Goal: Information Seeking & Learning: Find specific fact

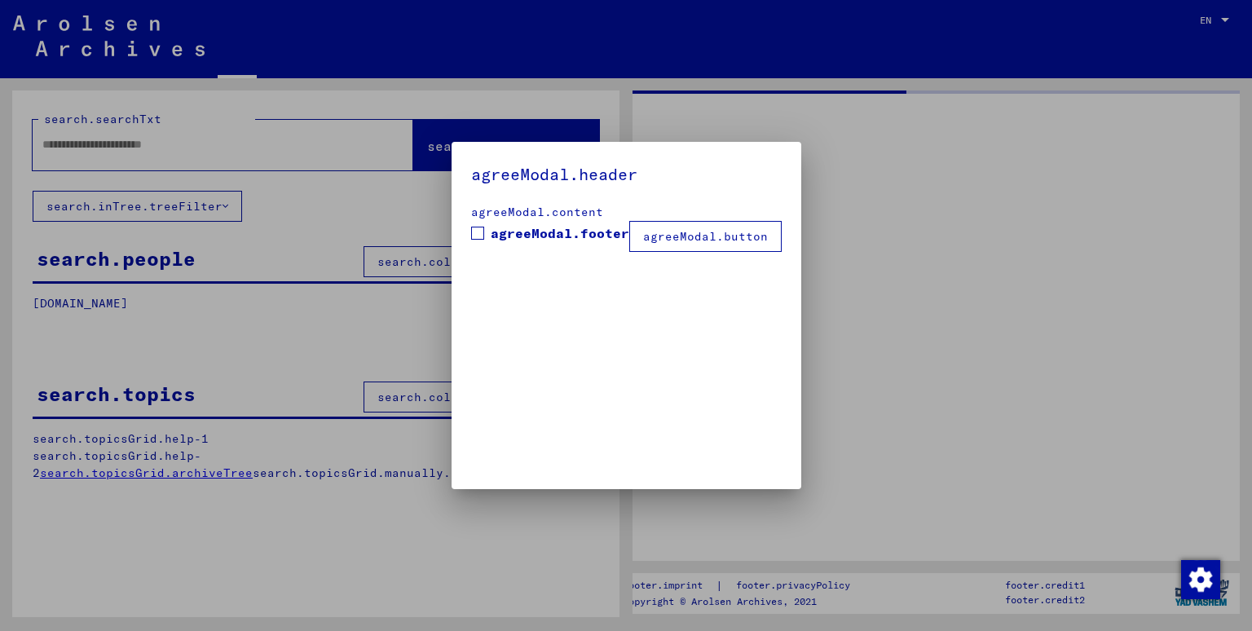
type input "*******"
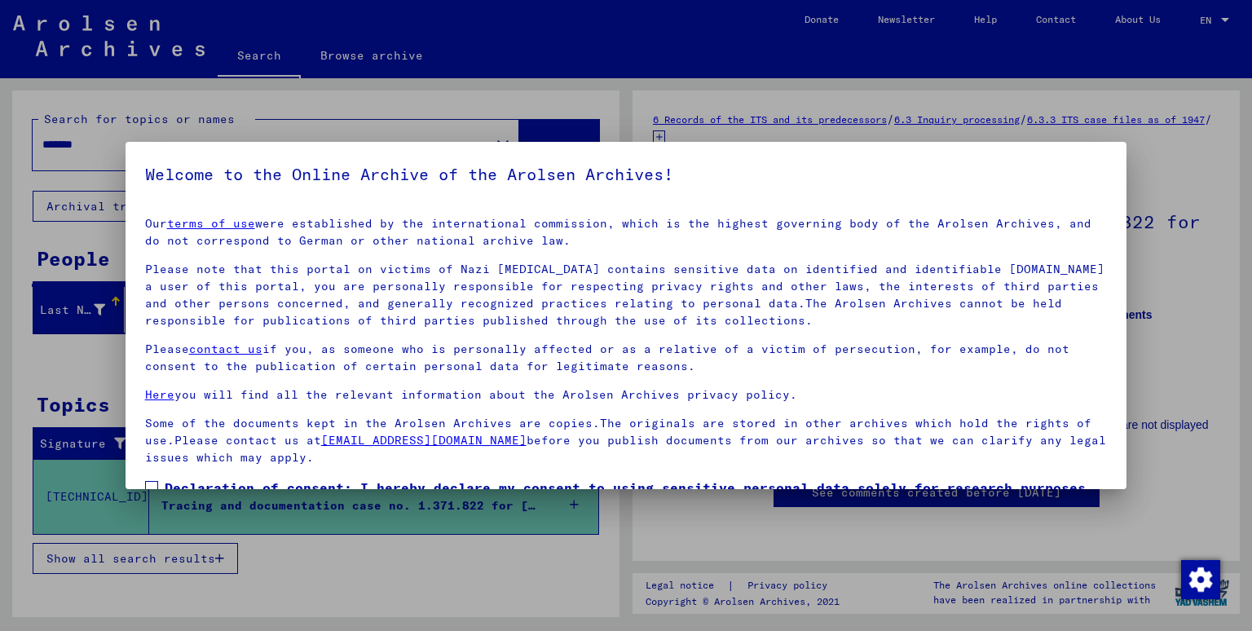
click at [1182, 208] on div at bounding box center [626, 315] width 1252 height 631
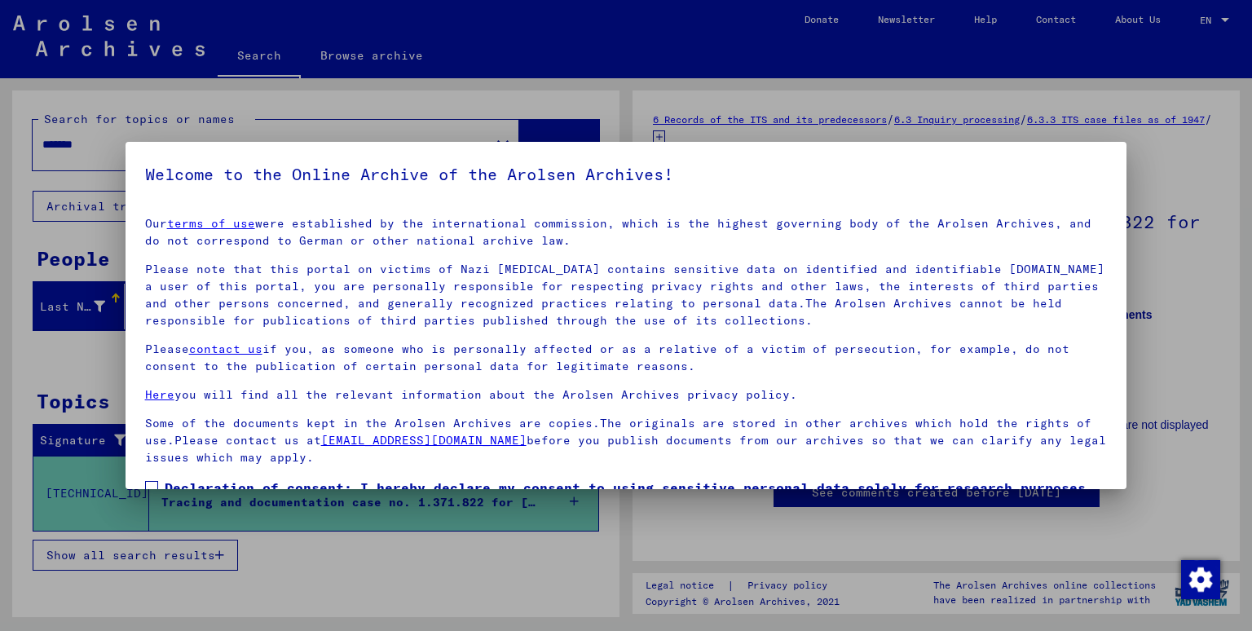
scroll to position [106, 0]
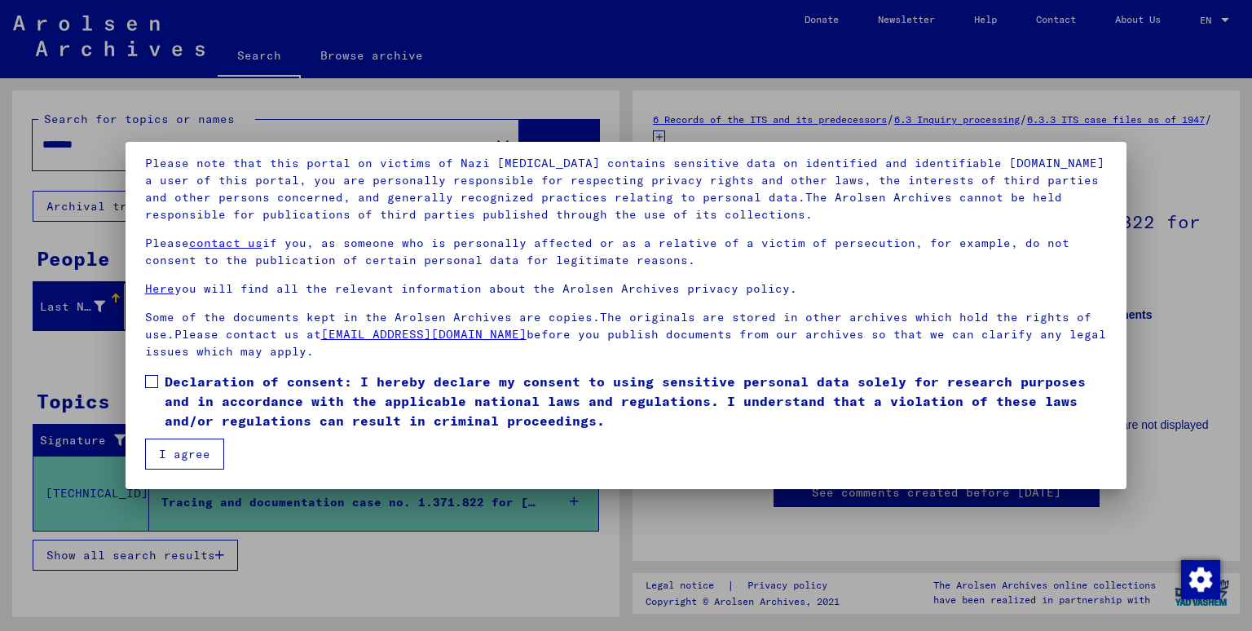
click at [169, 386] on span "Declaration of consent: I hereby declare my consent to using sensitive personal…" at bounding box center [636, 401] width 943 height 59
click at [181, 448] on button "I agree" at bounding box center [184, 454] width 79 height 31
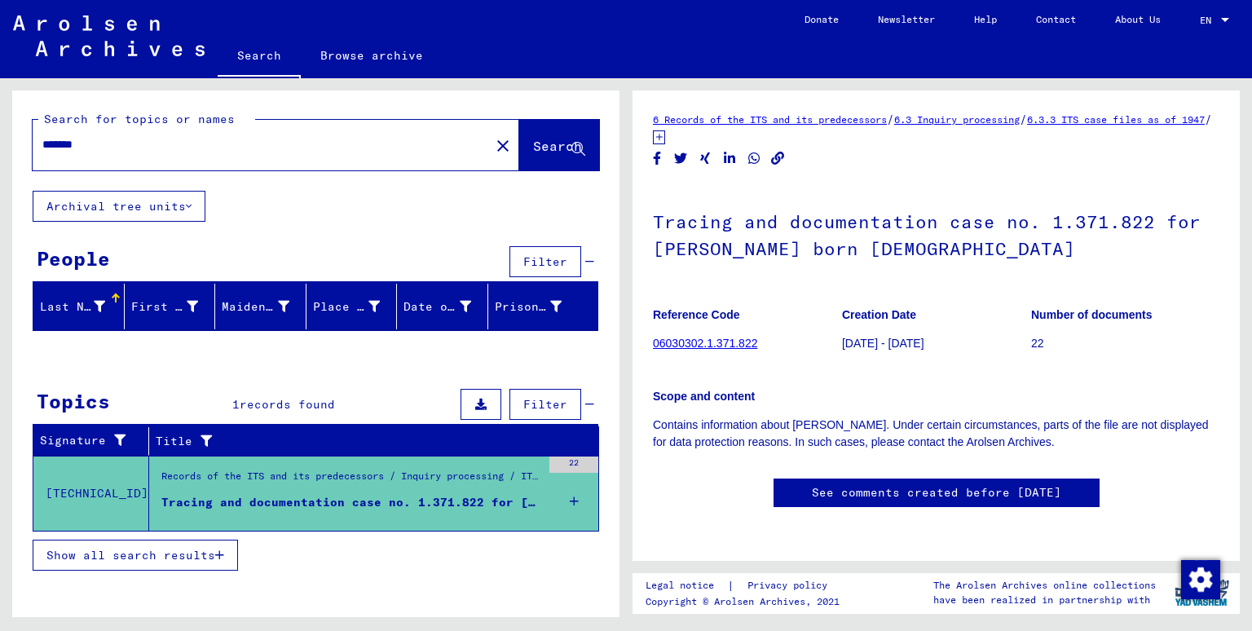
click at [699, 241] on h1 "Tracing and documentation case no. 1.371.822 for [PERSON_NAME] born [DEMOGRAPHI…" at bounding box center [936, 233] width 566 height 99
drag, startPoint x: 699, startPoint y: 241, endPoint x: 784, endPoint y: 245, distance: 84.9
click at [784, 245] on h1 "Tracing and documentation case no. 1.371.822 for [PERSON_NAME] born [DEMOGRAPHI…" at bounding box center [936, 233] width 566 height 99
copy h1 "[PERSON_NAME]"
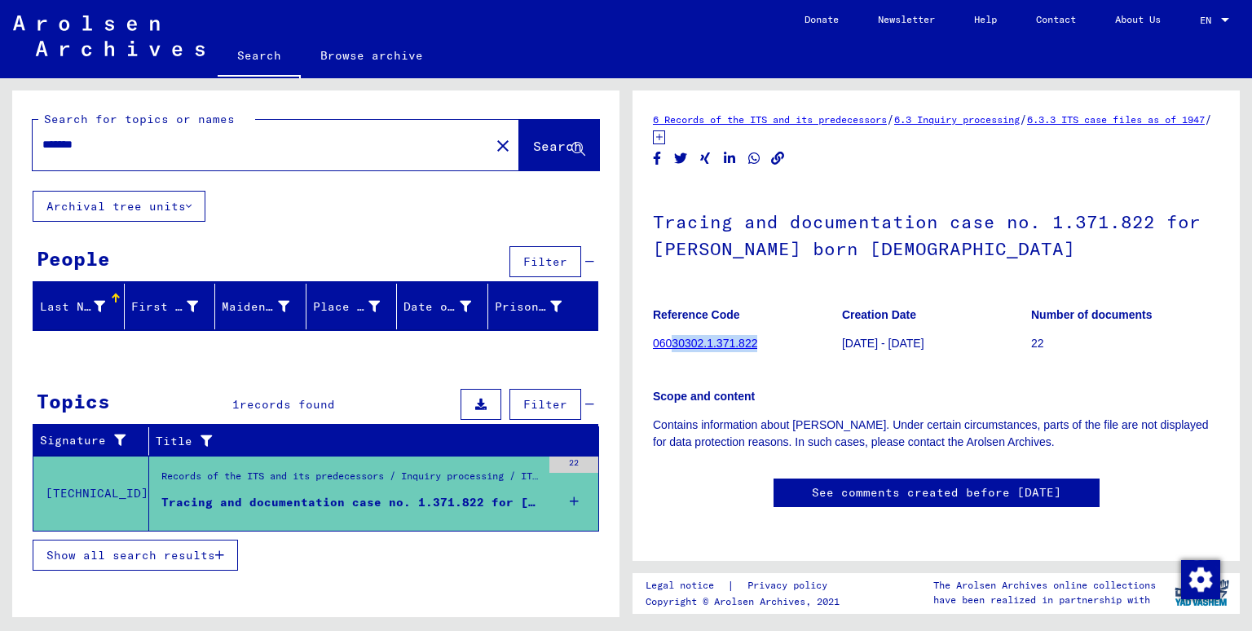
drag, startPoint x: 779, startPoint y: 345, endPoint x: 669, endPoint y: 346, distance: 110.0
click at [669, 346] on figure "Reference Code 06030302.1.371.822" at bounding box center [747, 331] width 188 height 73
click at [672, 253] on h1 "Tracing and documentation case no. 1.371.822 for [PERSON_NAME] born [DEMOGRAPHI…" at bounding box center [936, 233] width 566 height 99
click at [680, 251] on h1 "Tracing and documentation case no. 1.371.822 for [PERSON_NAME] born [DEMOGRAPHI…" at bounding box center [936, 233] width 566 height 99
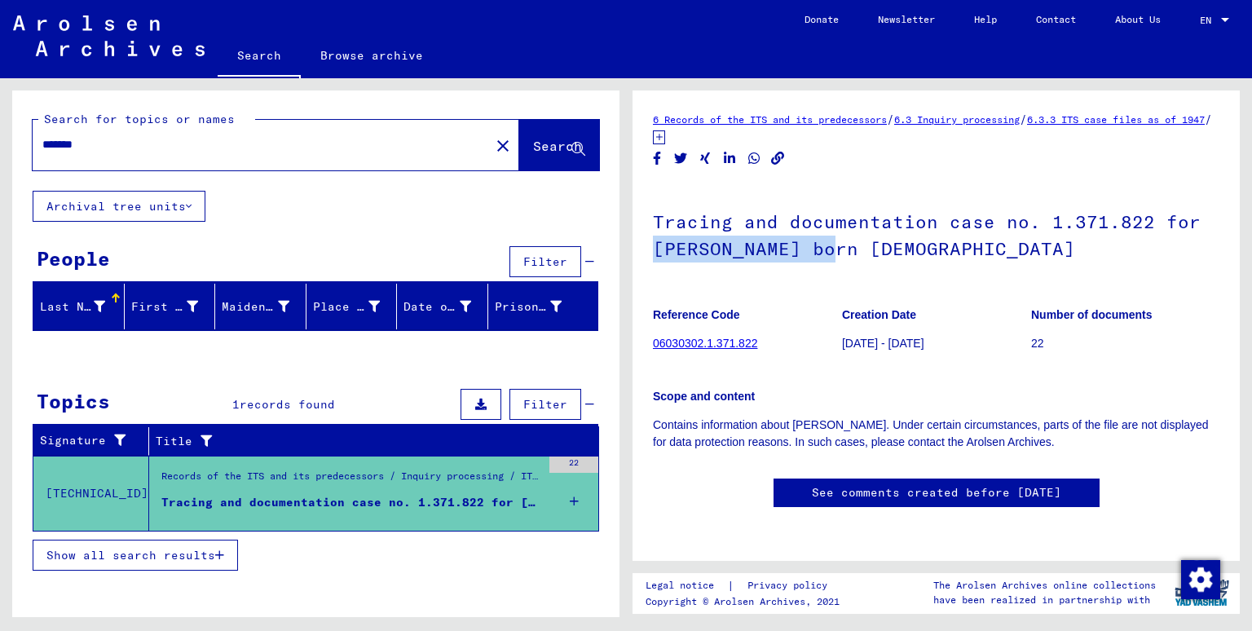
drag, startPoint x: 680, startPoint y: 251, endPoint x: 779, endPoint y: 251, distance: 99.4
click at [779, 251] on h1 "Tracing and documentation case no. 1.371.822 for [PERSON_NAME] born [DEMOGRAPHI…" at bounding box center [936, 233] width 566 height 99
copy h1 "[PERSON_NAME]"
